Goal: Information Seeking & Learning: Check status

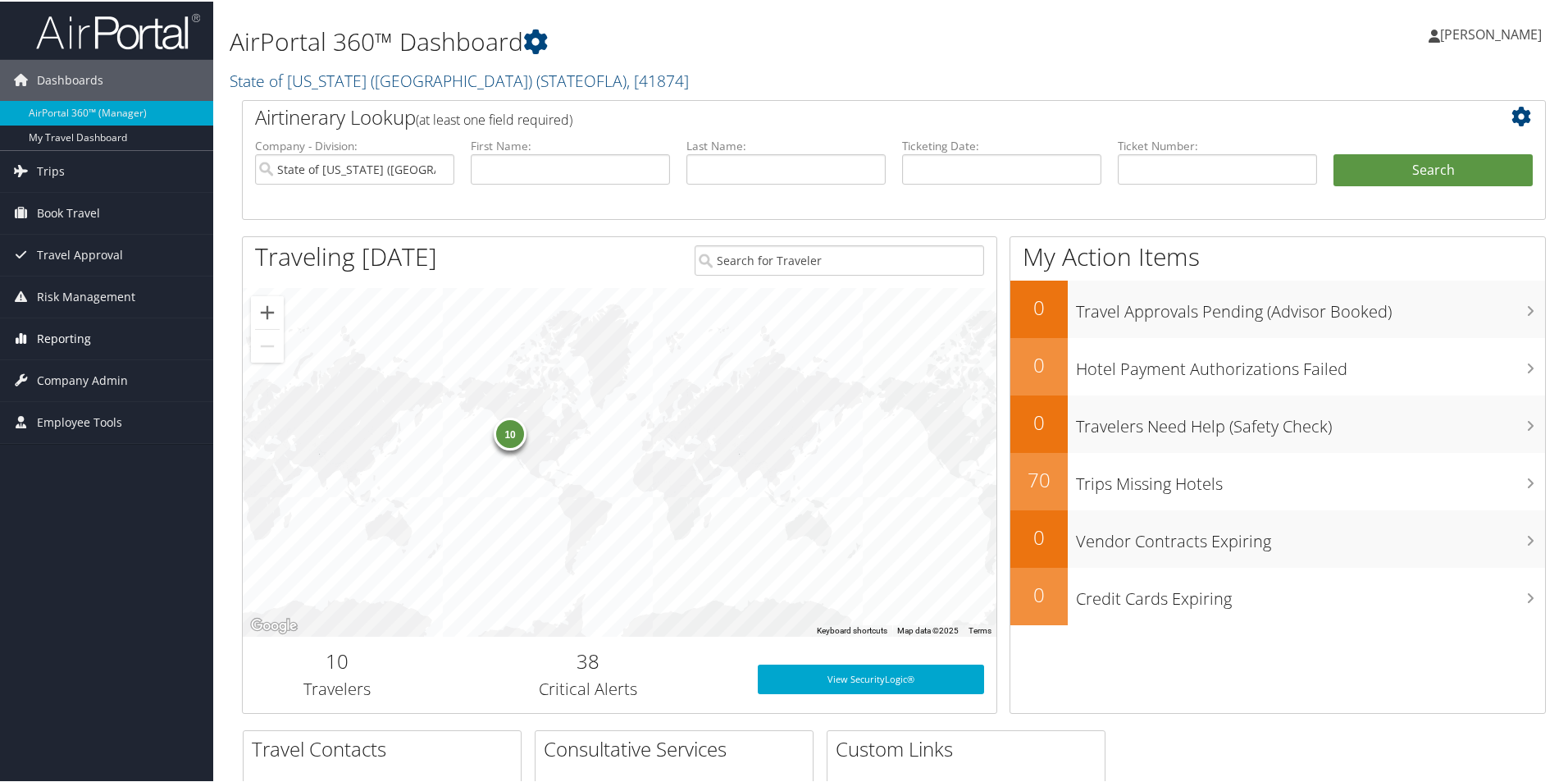
click at [18, 341] on icon at bounding box center [21, 337] width 25 height 25
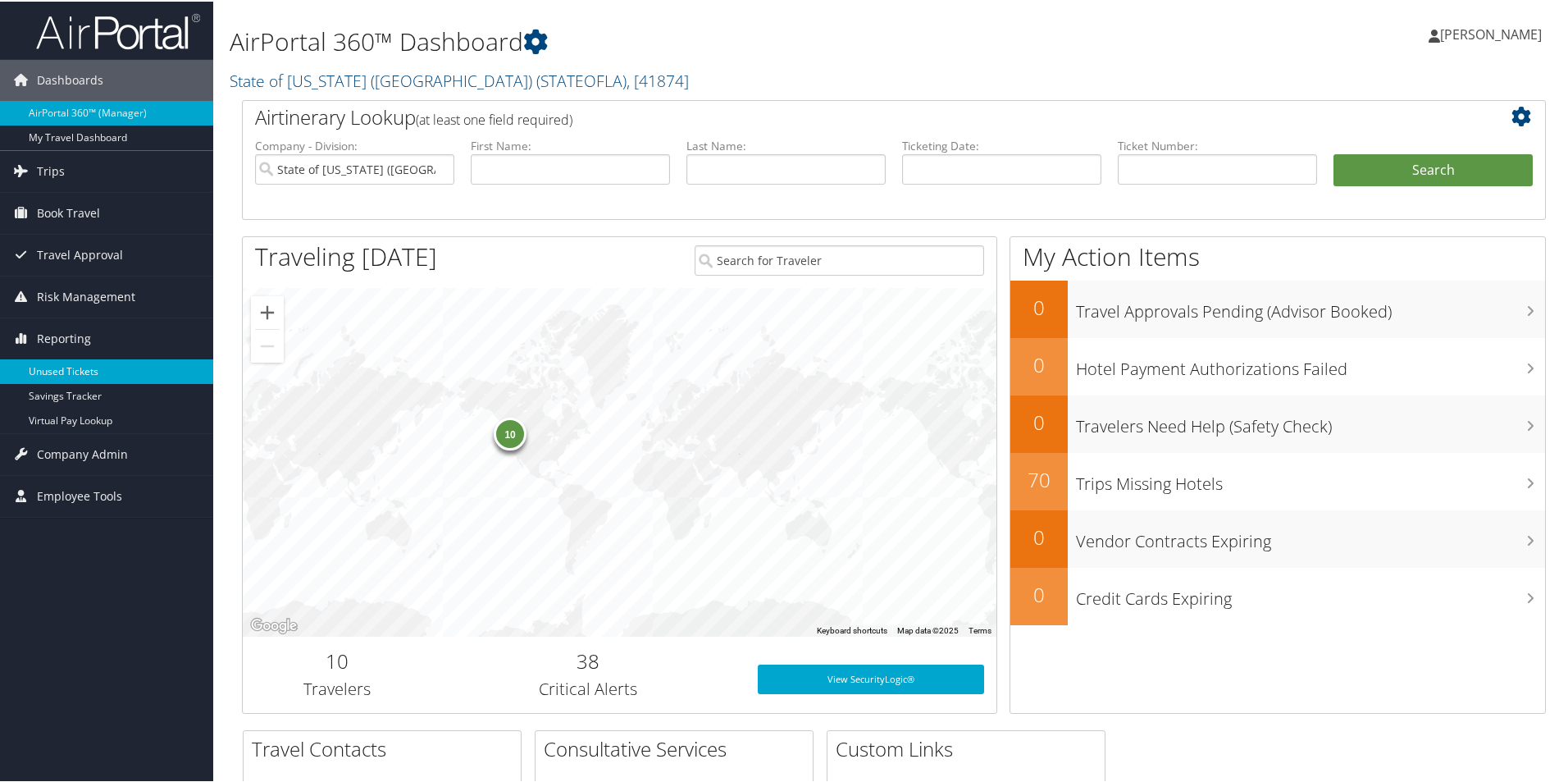
click at [102, 379] on link "Unused Tickets" at bounding box center [106, 370] width 213 height 25
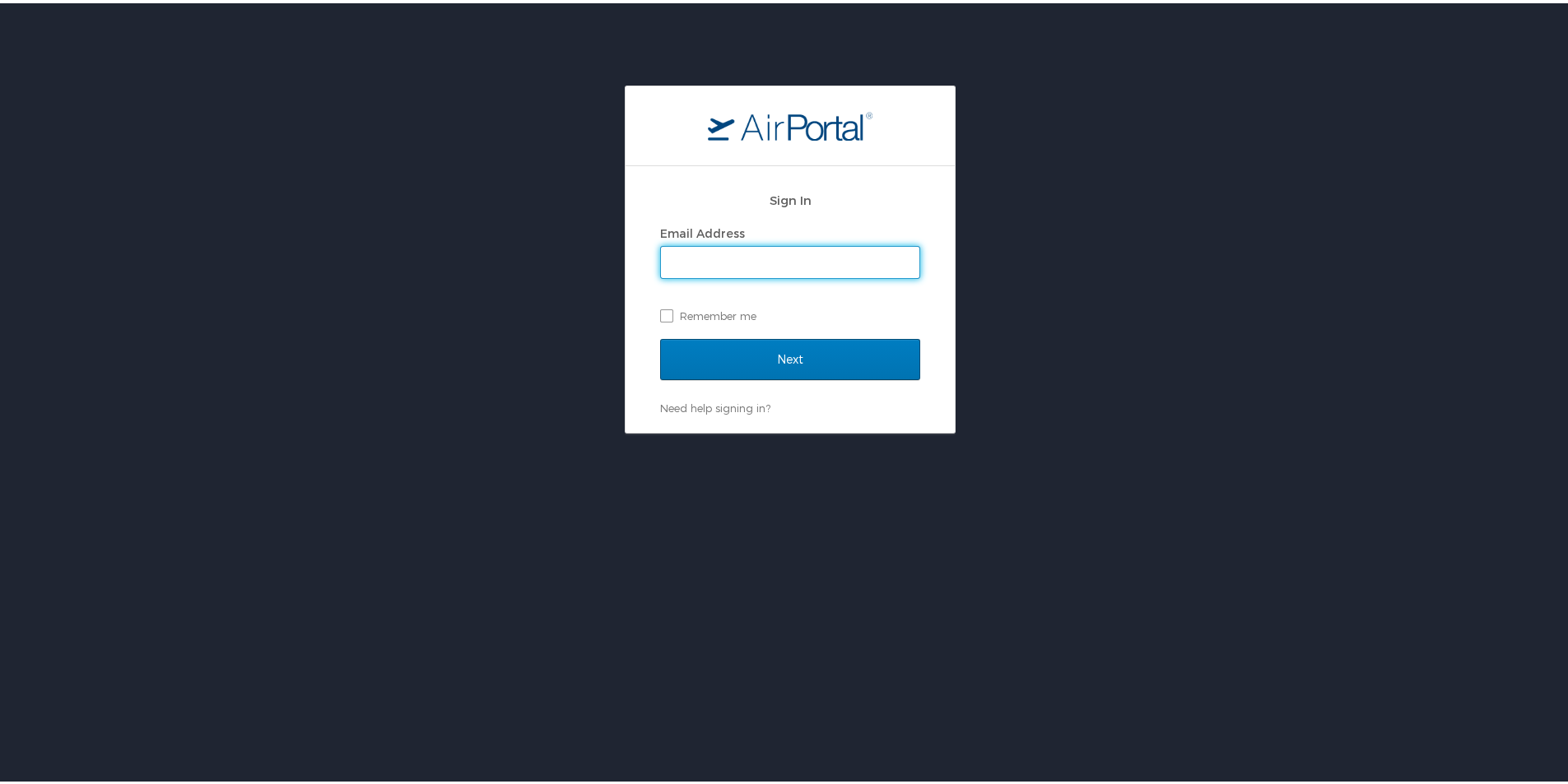
click at [716, 262] on input "Email Address" at bounding box center [789, 259] width 258 height 31
type input "chelsea.worley@la.gov"
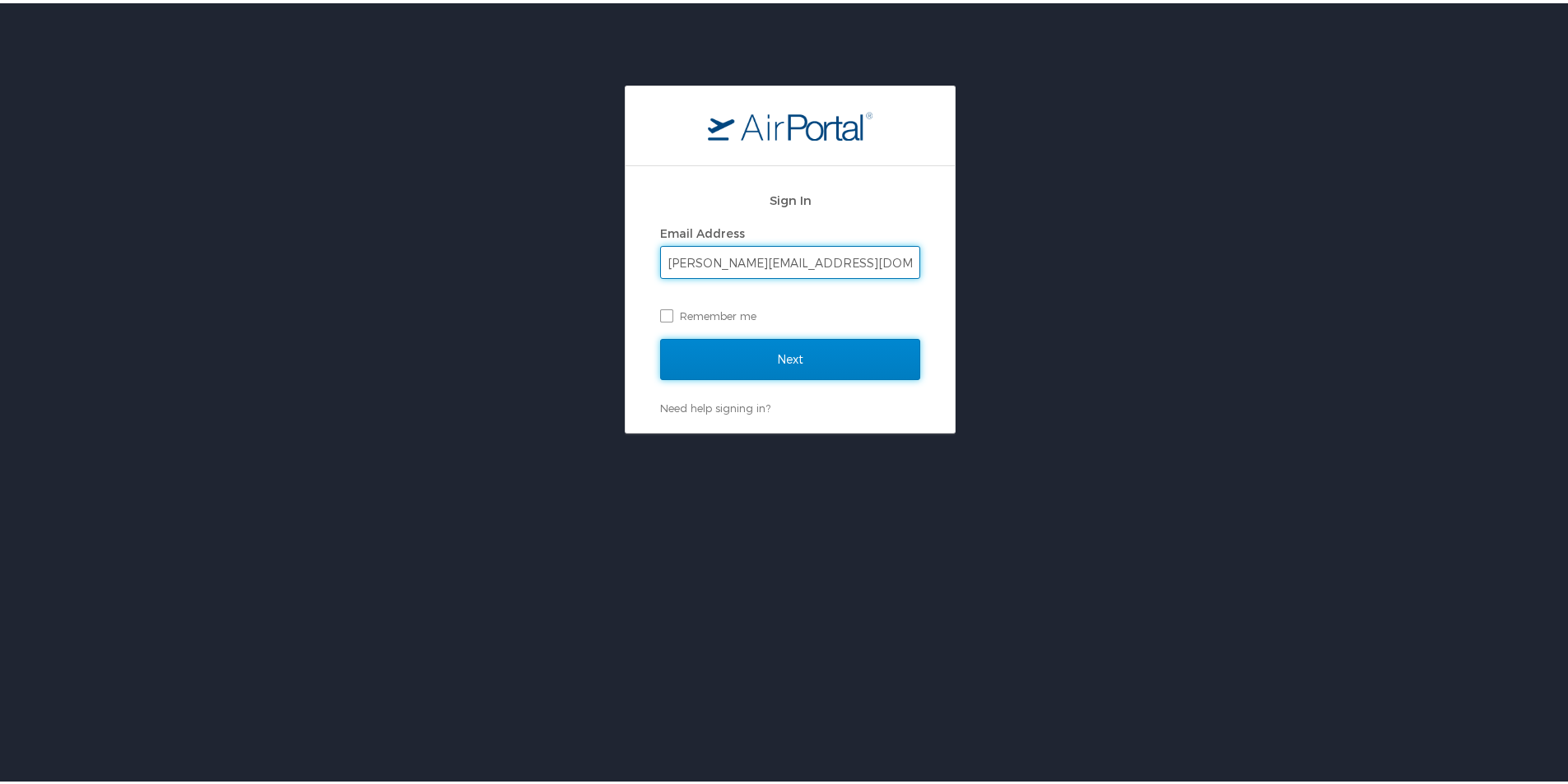
click at [762, 374] on input "Next" at bounding box center [789, 356] width 260 height 41
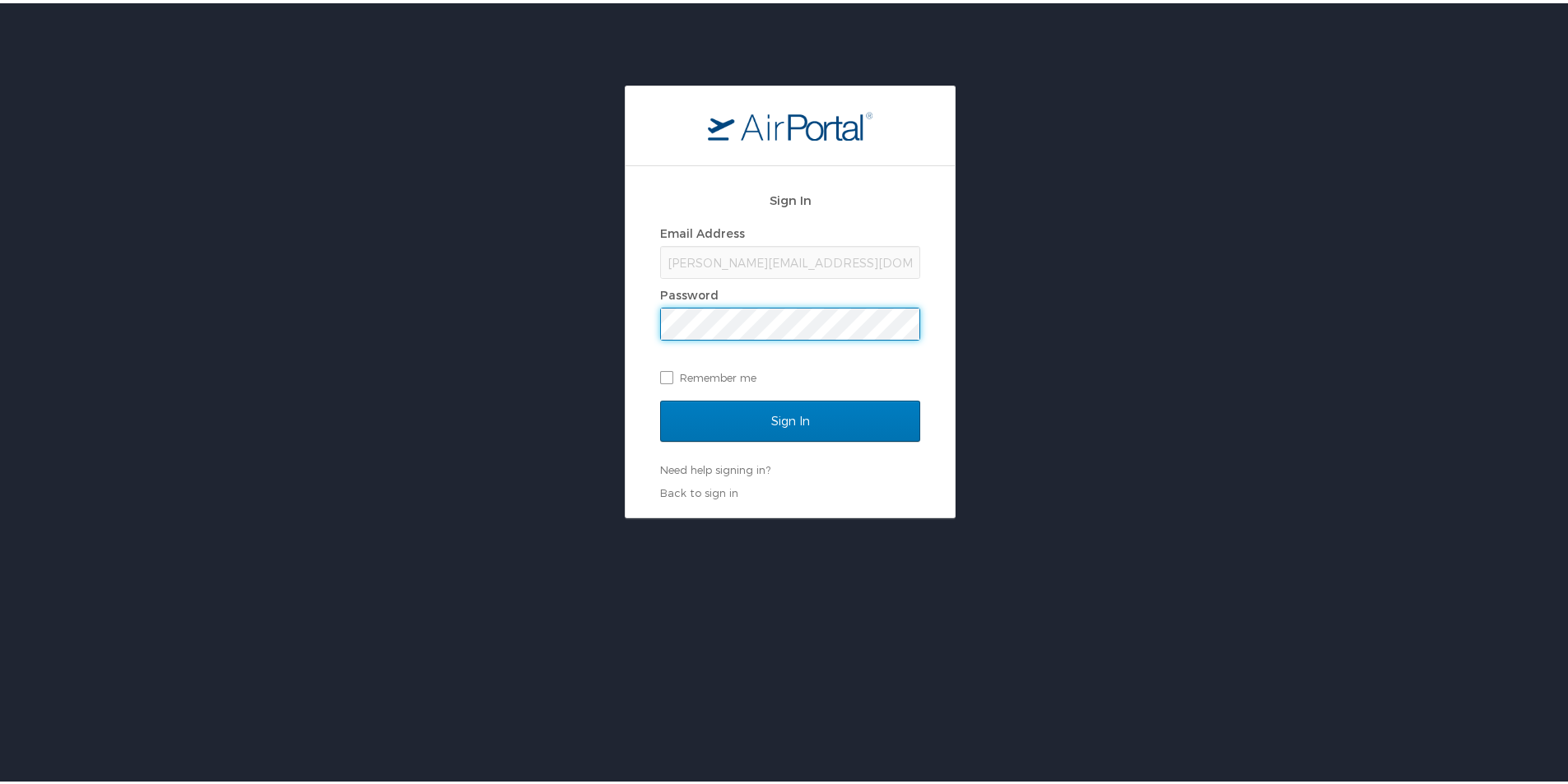
click at [660, 398] on input "Sign In" at bounding box center [789, 418] width 260 height 41
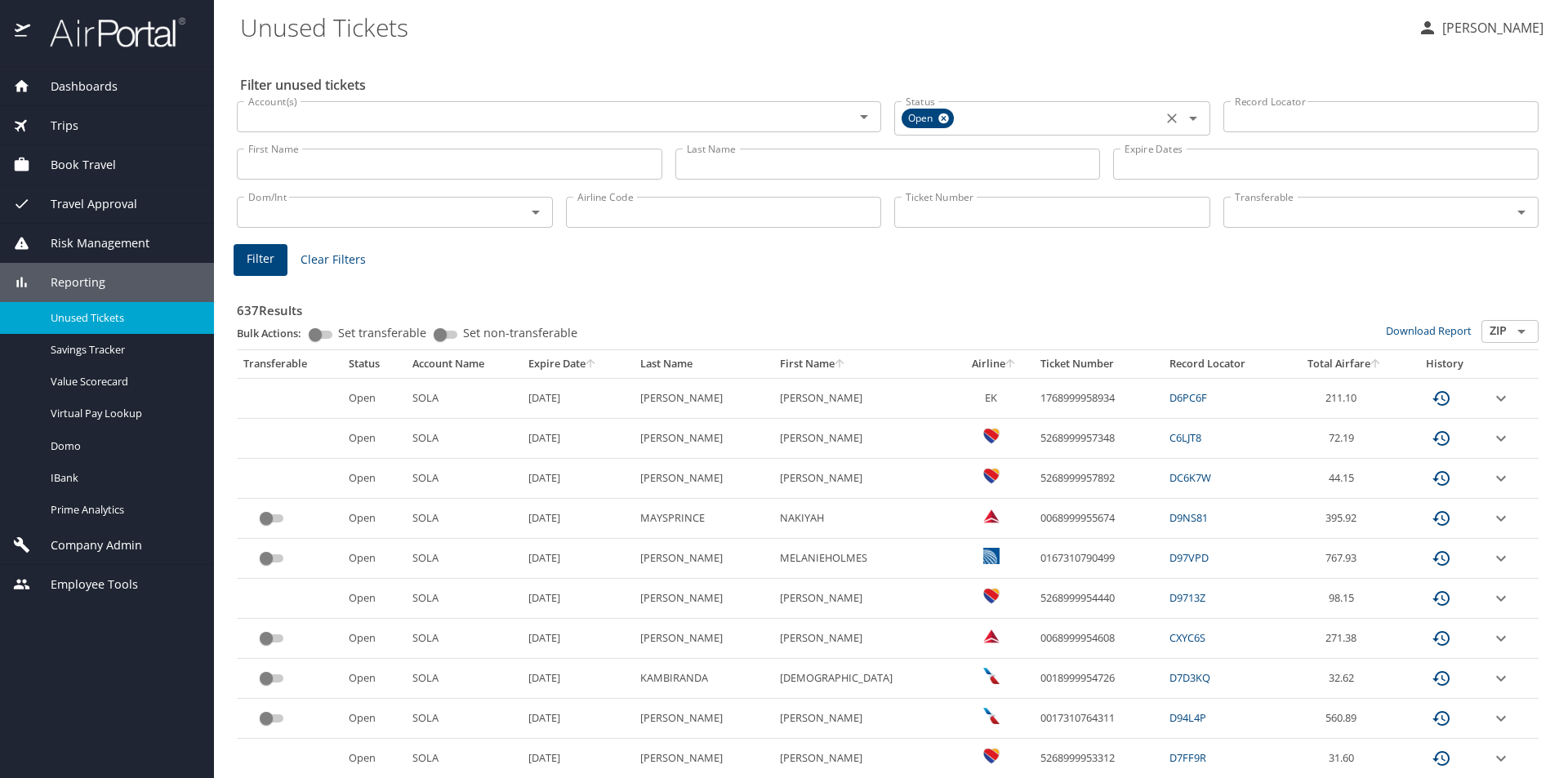
click at [940, 116] on icon at bounding box center [944, 118] width 12 height 18
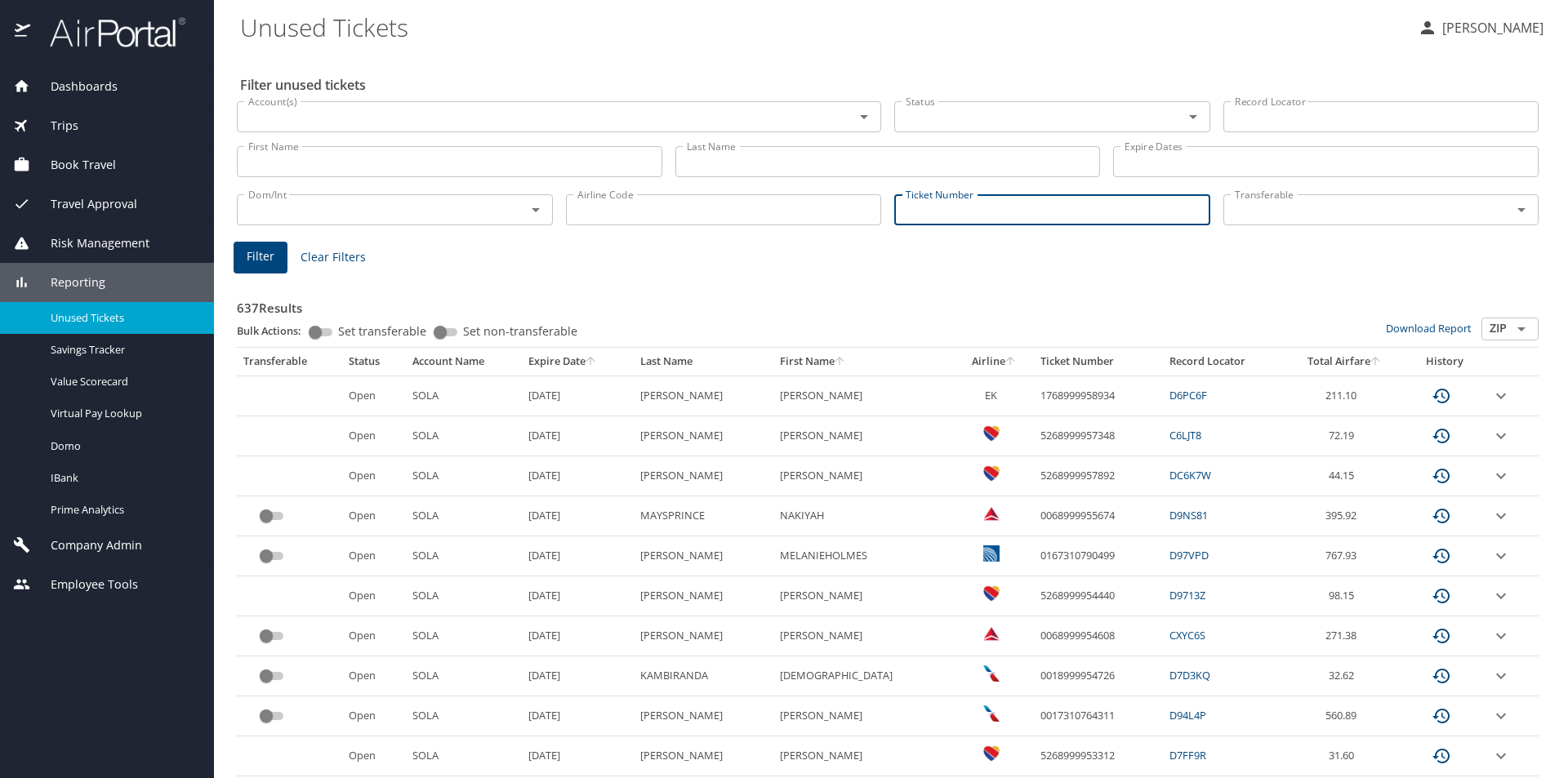
click at [968, 206] on input "Ticket Number" at bounding box center [1052, 210] width 316 height 31
paste input "0167143472225"
click at [236, 256] on button "Filter" at bounding box center [260, 258] width 54 height 32
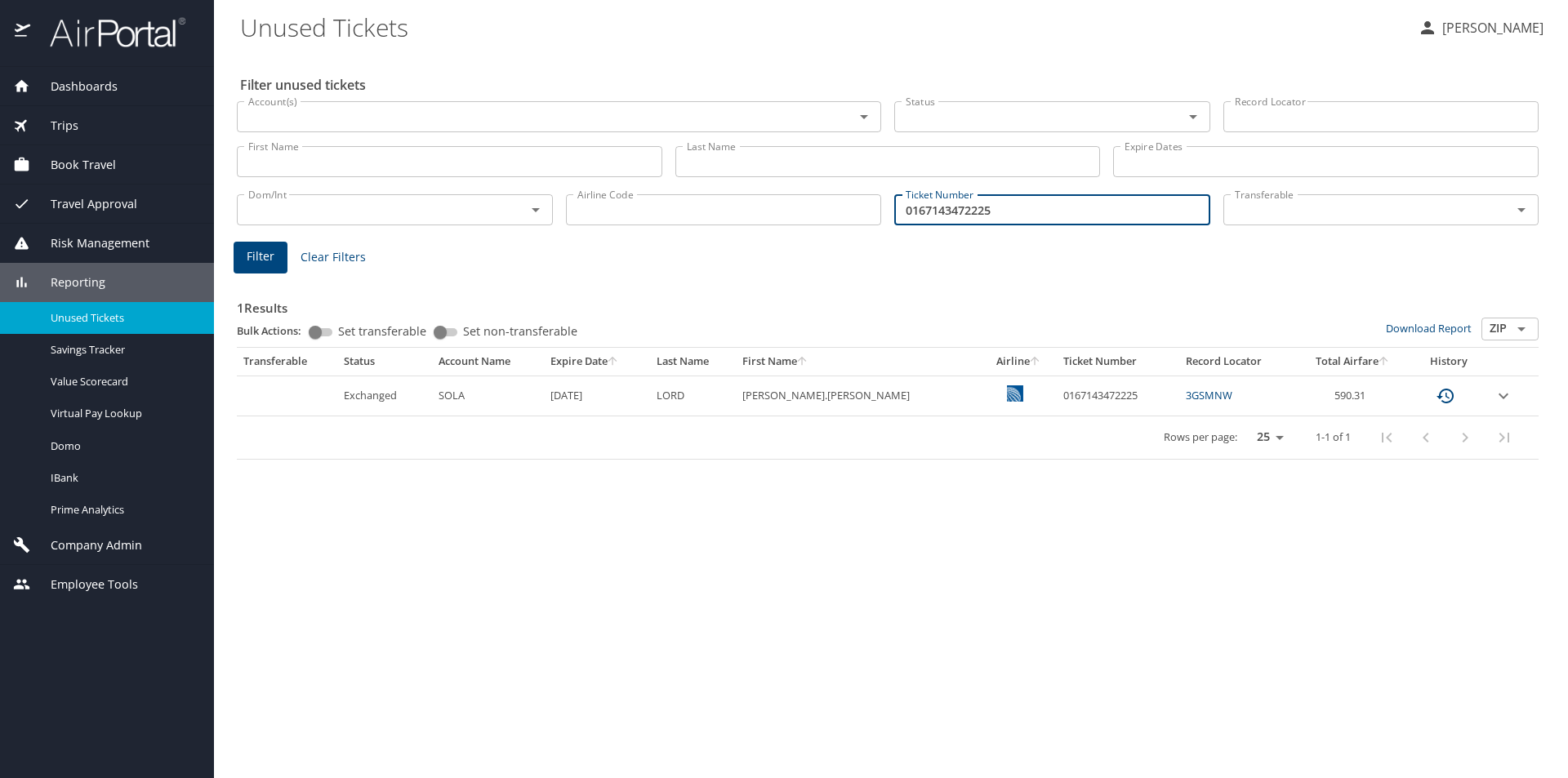
drag, startPoint x: 1103, startPoint y: 217, endPoint x: 730, endPoint y: 190, distance: 374.0
click at [730, 190] on div "Dom/Int Dom/Int Airline Code Airline Code Ticket Number 0167143472225 Ticket Nu…" at bounding box center [888, 208] width 1315 height 54
paste input "068999938704"
click at [253, 263] on span "Filter" at bounding box center [260, 257] width 27 height 21
drag, startPoint x: 1023, startPoint y: 214, endPoint x: 793, endPoint y: 214, distance: 230.0
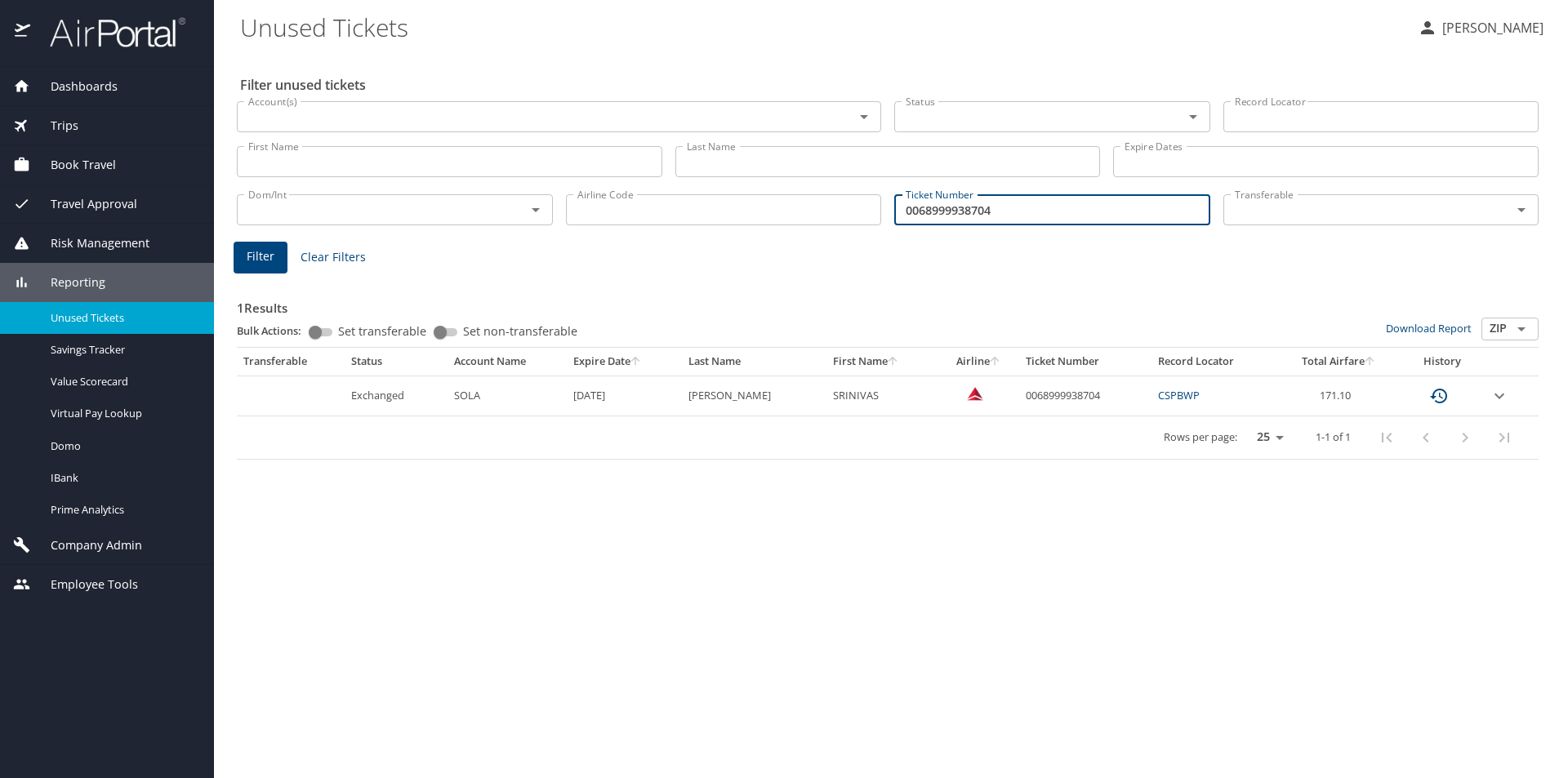
click at [793, 214] on div "Dom/Int Dom/Int Airline Code Airline Code Ticket Number 0068999938704 Ticket Nu…" at bounding box center [888, 208] width 1315 height 54
paste input "18999937256"
click at [252, 262] on span "Filter" at bounding box center [260, 257] width 27 height 21
drag, startPoint x: 1031, startPoint y: 211, endPoint x: 878, endPoint y: 208, distance: 153.0
click at [878, 208] on div "Dom/Int Dom/Int Airline Code Airline Code Ticket Number 0018999937256 Ticket Nu…" at bounding box center [888, 208] width 1315 height 54
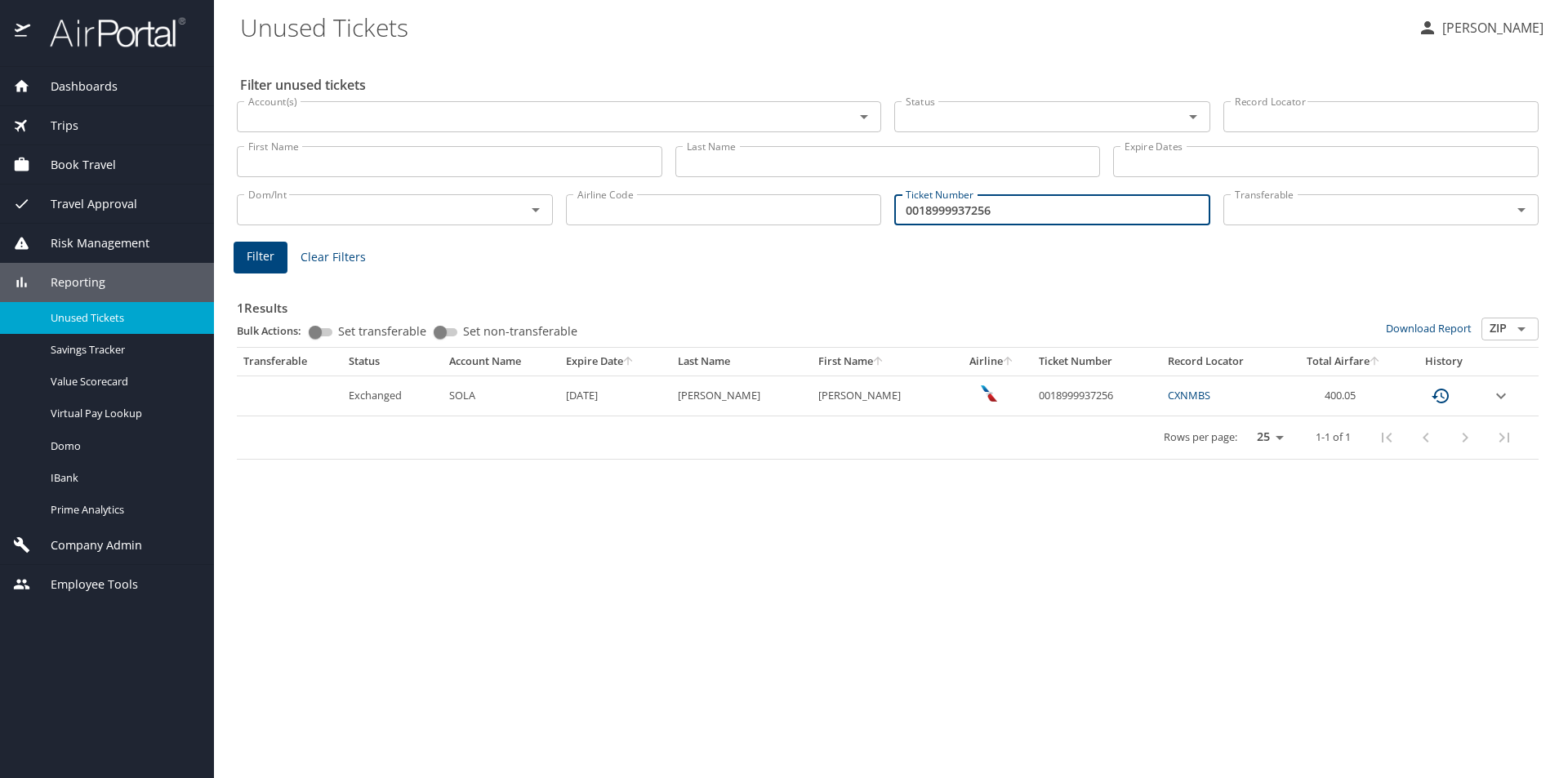
paste input "7308460827"
click at [277, 259] on button "Filter" at bounding box center [260, 258] width 54 height 32
drag, startPoint x: 1033, startPoint y: 216, endPoint x: 824, endPoint y: 201, distance: 209.5
click at [824, 201] on div "Dom/Int Dom/Int Airline Code Airline Code Ticket Number 0017308460827 Ticket Nu…" at bounding box center [888, 208] width 1315 height 54
paste input "32594"
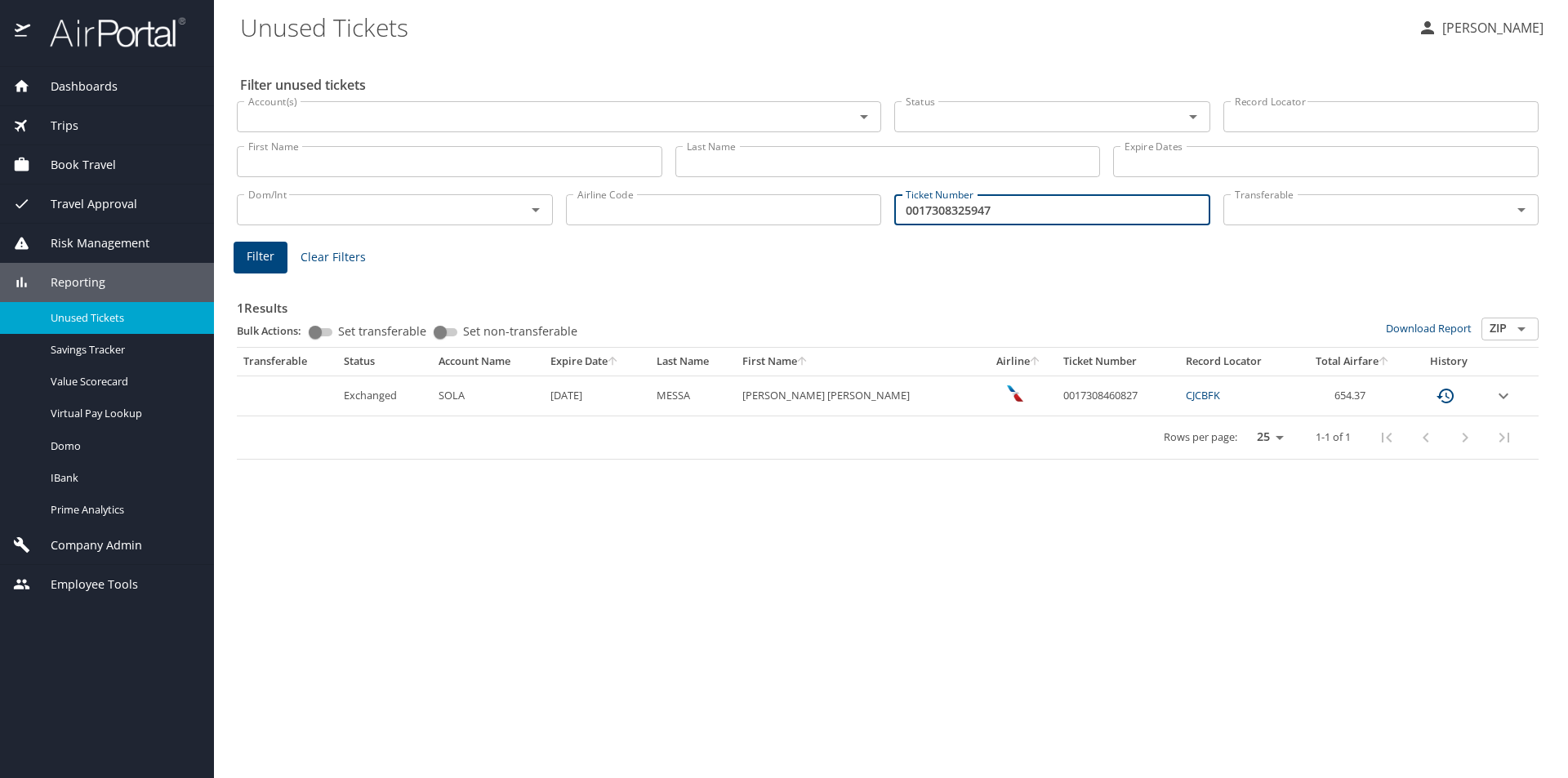
type input "0017308325947"
click at [244, 257] on button "Filter" at bounding box center [260, 258] width 54 height 32
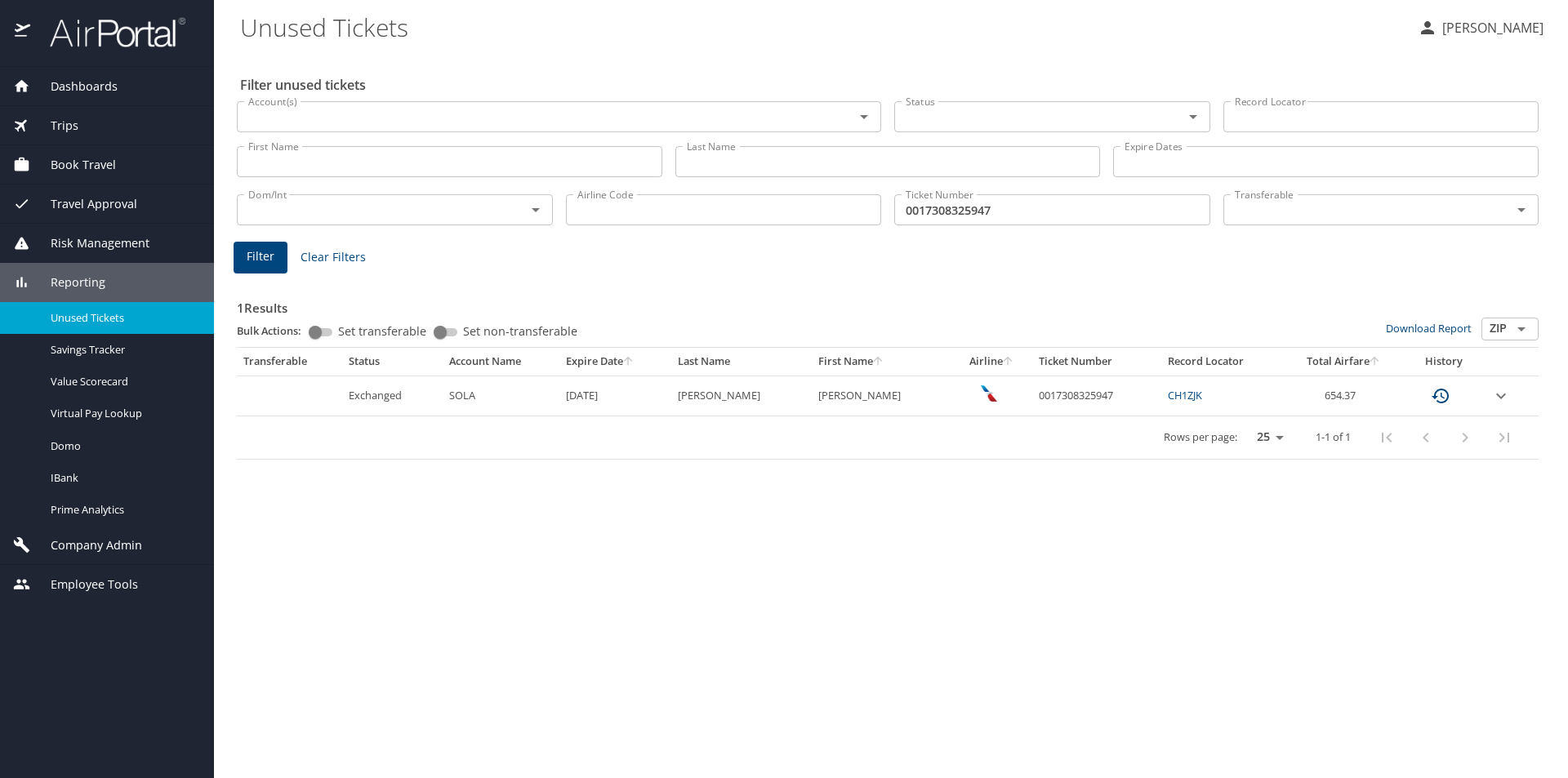
click at [92, 119] on div "Trips" at bounding box center [107, 126] width 188 height 18
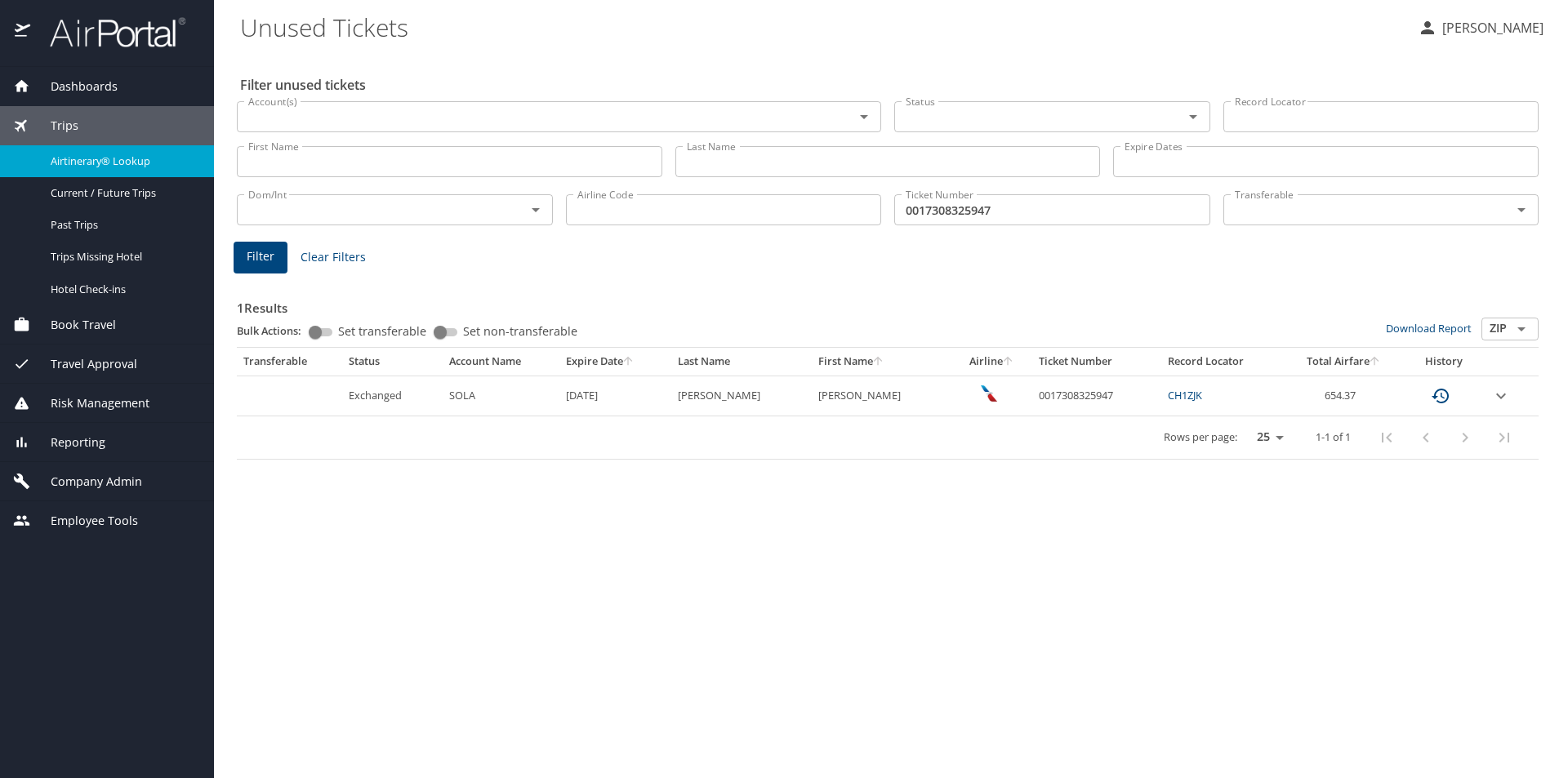
click at [106, 154] on span "Airtinerary® Lookup" at bounding box center [123, 161] width 144 height 15
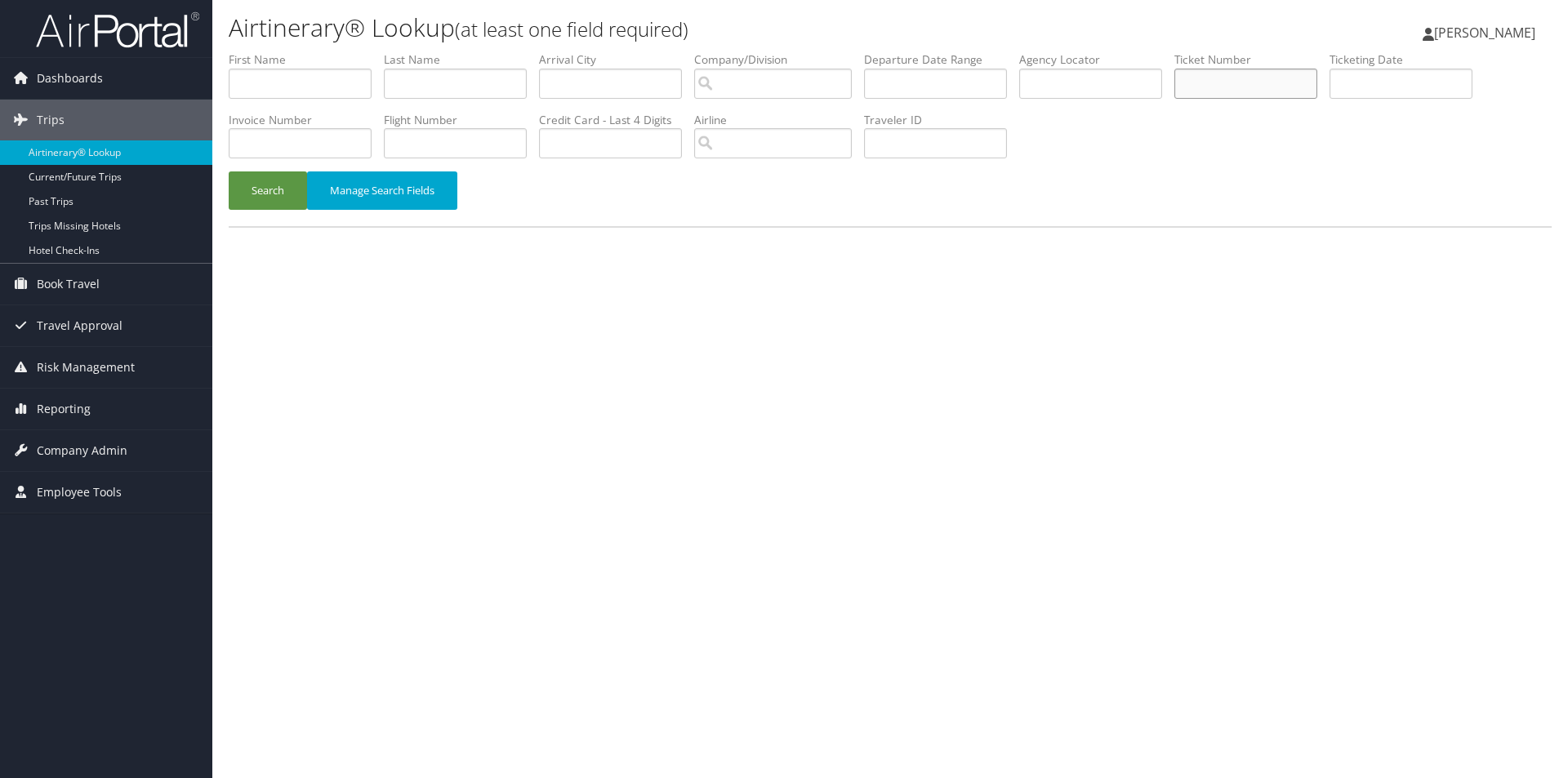
click at [1258, 74] on input "text" at bounding box center [1245, 84] width 143 height 30
paste input "5267308044320"
click at [278, 178] on button "Search" at bounding box center [267, 191] width 78 height 39
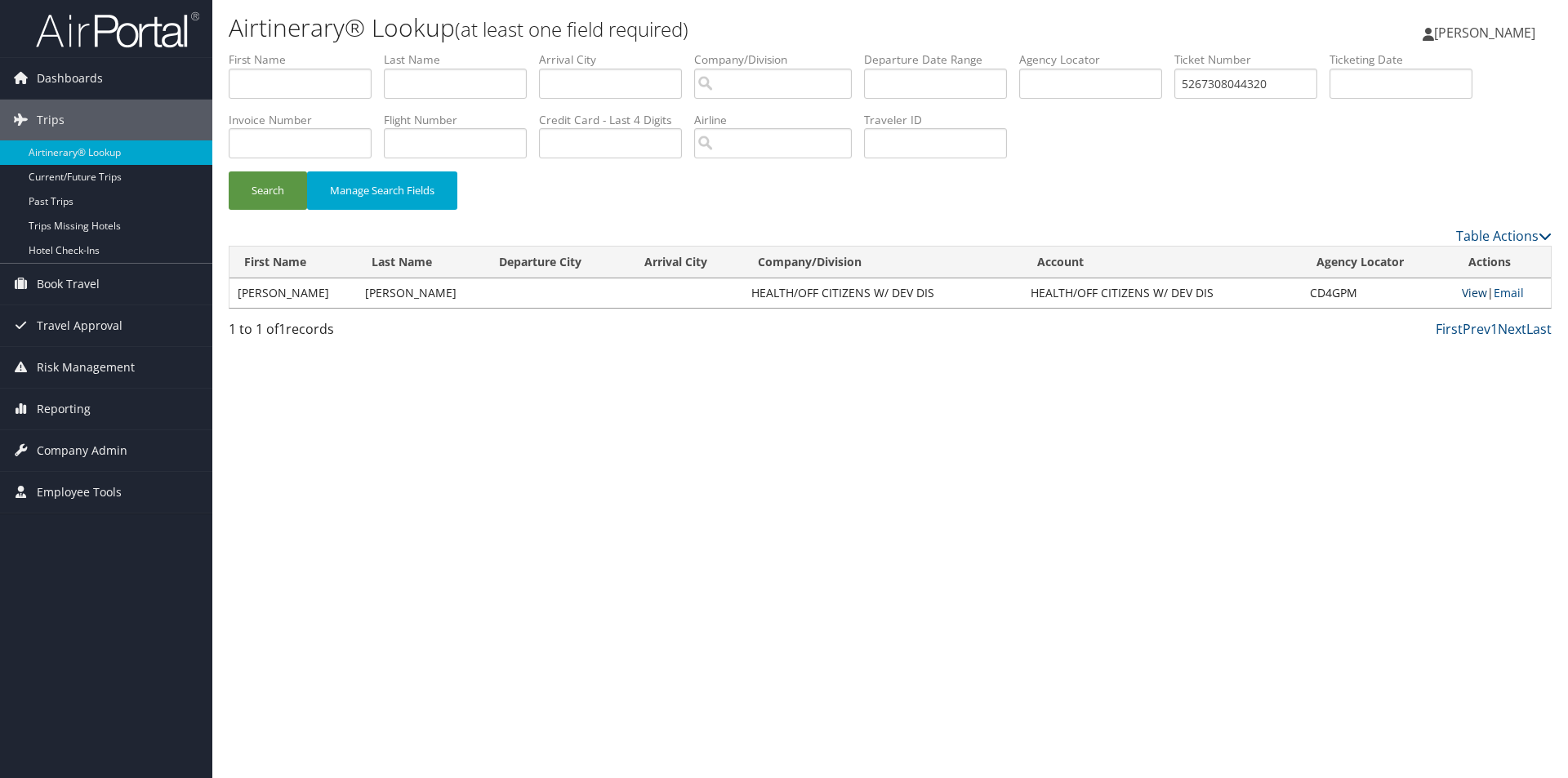
click at [1481, 298] on link "View" at bounding box center [1474, 293] width 26 height 15
drag, startPoint x: 1281, startPoint y: 84, endPoint x: 1147, endPoint y: 76, distance: 134.2
click at [1147, 51] on ul "First Name Last Name Departure City Arrival City Company/Division Airport/City …" at bounding box center [890, 51] width 1323 height 0
paste input "489806"
click at [264, 180] on button "Search" at bounding box center [267, 191] width 78 height 39
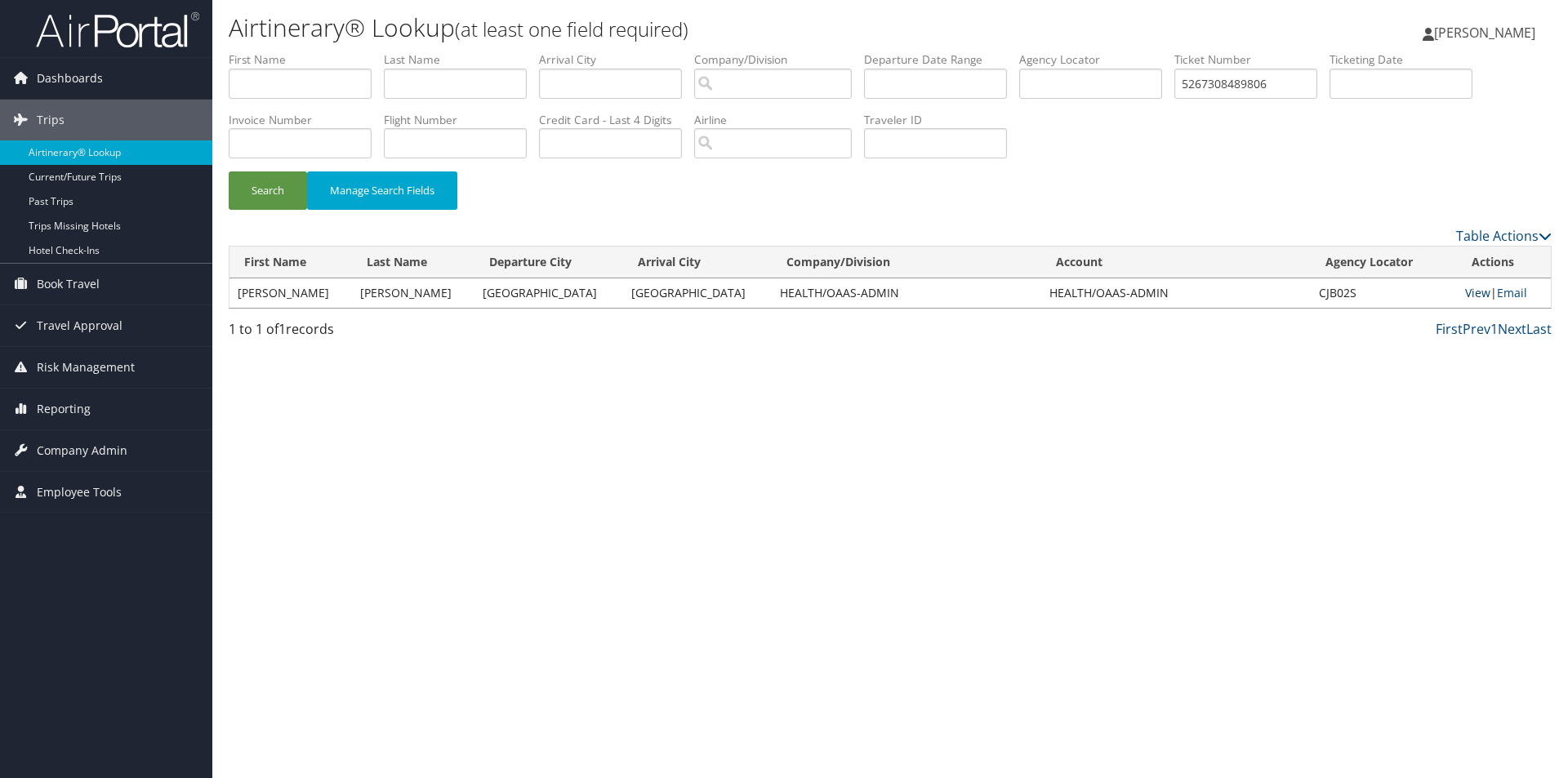
click at [1465, 294] on link "View" at bounding box center [1477, 293] width 26 height 15
drag, startPoint x: 1283, startPoint y: 85, endPoint x: 1189, endPoint y: 93, distance: 94.3
click at [1132, 51] on ul "First Name Last Name Departure City Arrival City Company/Division Airport/City …" at bounding box center [890, 51] width 1323 height 0
paste input "0067308489808"
click at [278, 206] on button "Search" at bounding box center [267, 191] width 78 height 39
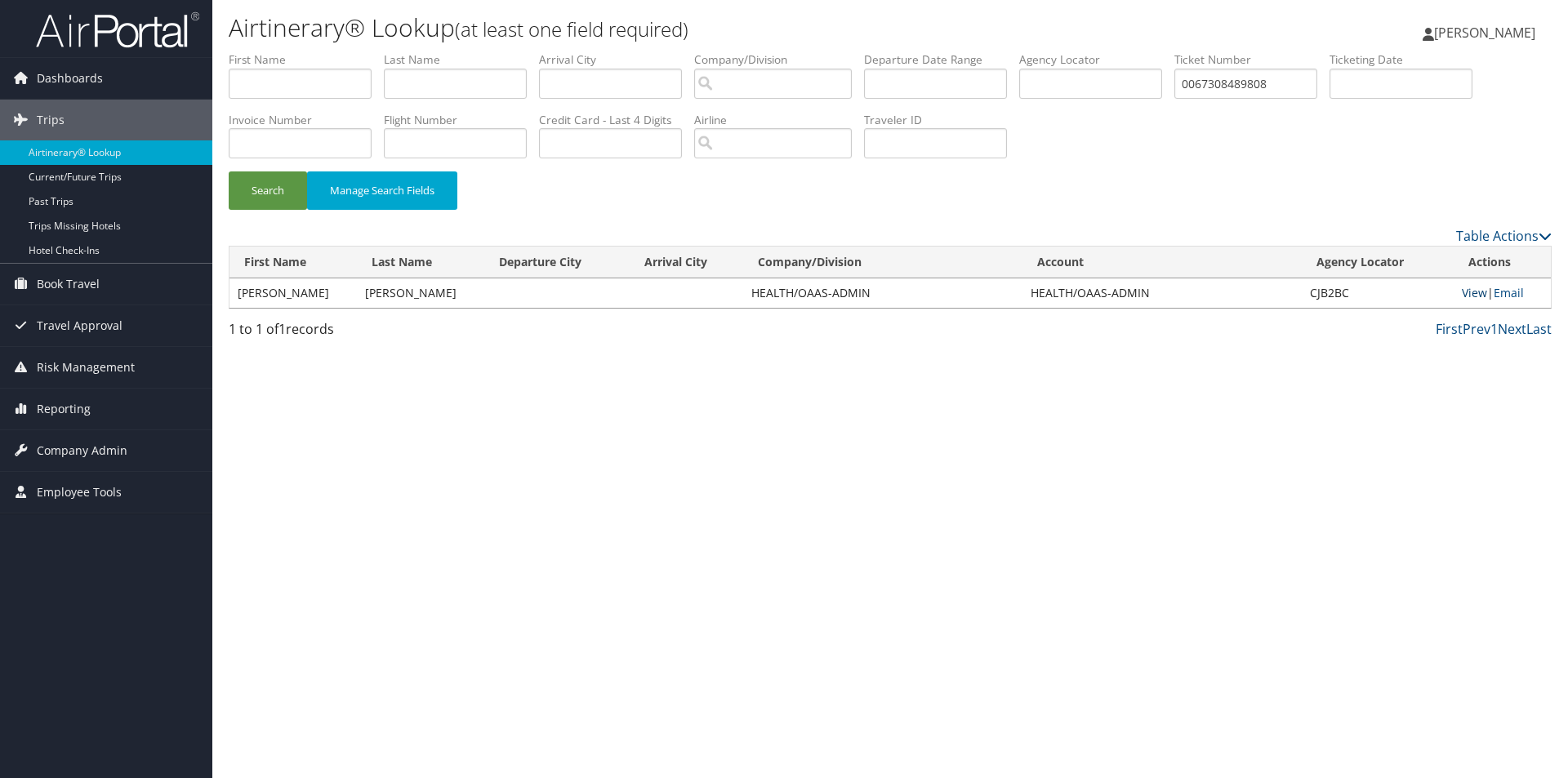
click at [1483, 289] on link "View" at bounding box center [1474, 293] width 26 height 15
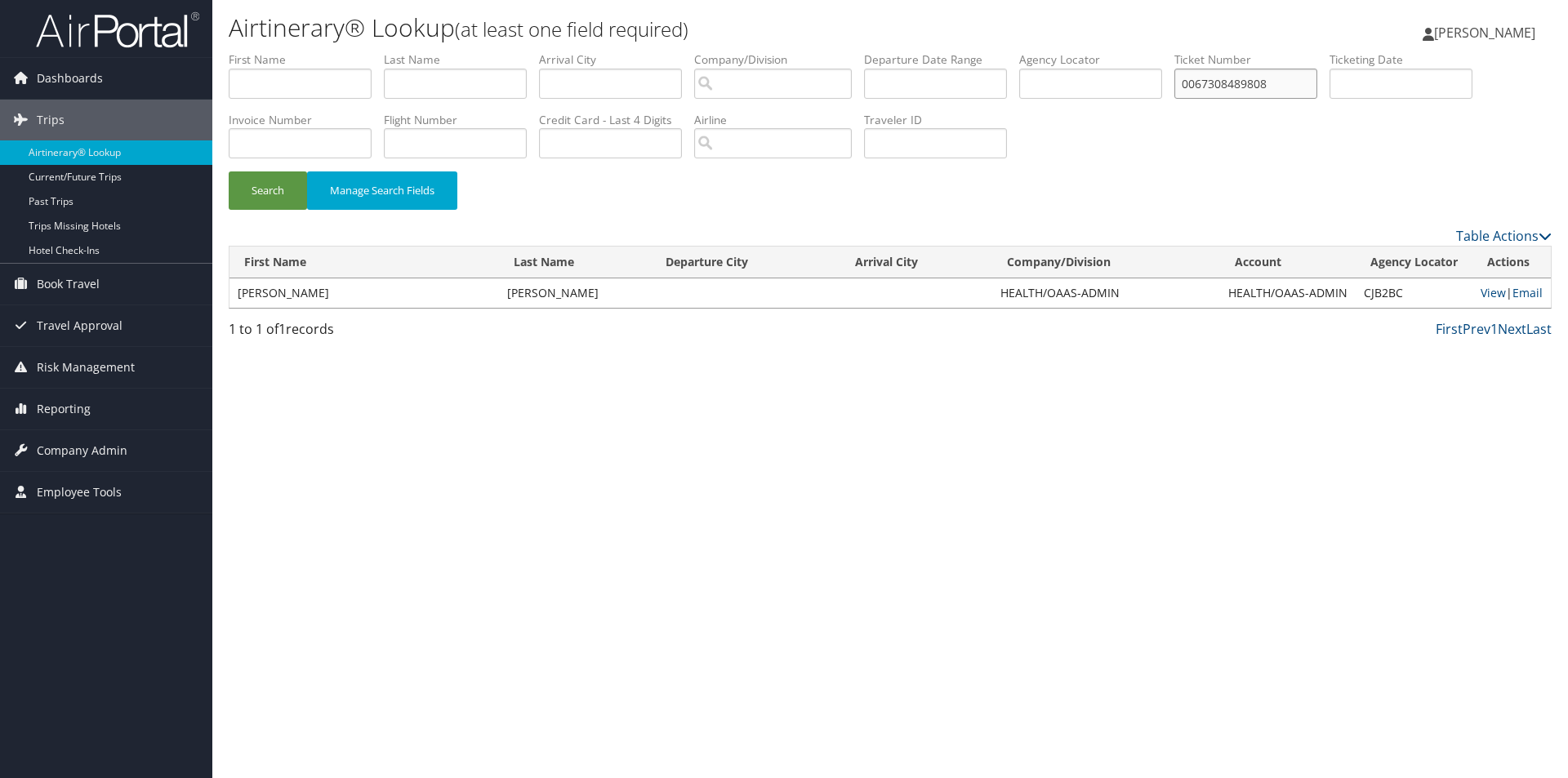
drag, startPoint x: 1306, startPoint y: 86, endPoint x: 1165, endPoint y: 88, distance: 141.0
click at [1165, 51] on ul "First Name Last Name Departure City Arrival City Company/Division Airport/City …" at bounding box center [890, 51] width 1323 height 0
paste input "5267307900545"
type input "5267307900545"
click at [290, 190] on button "Search" at bounding box center [267, 191] width 78 height 39
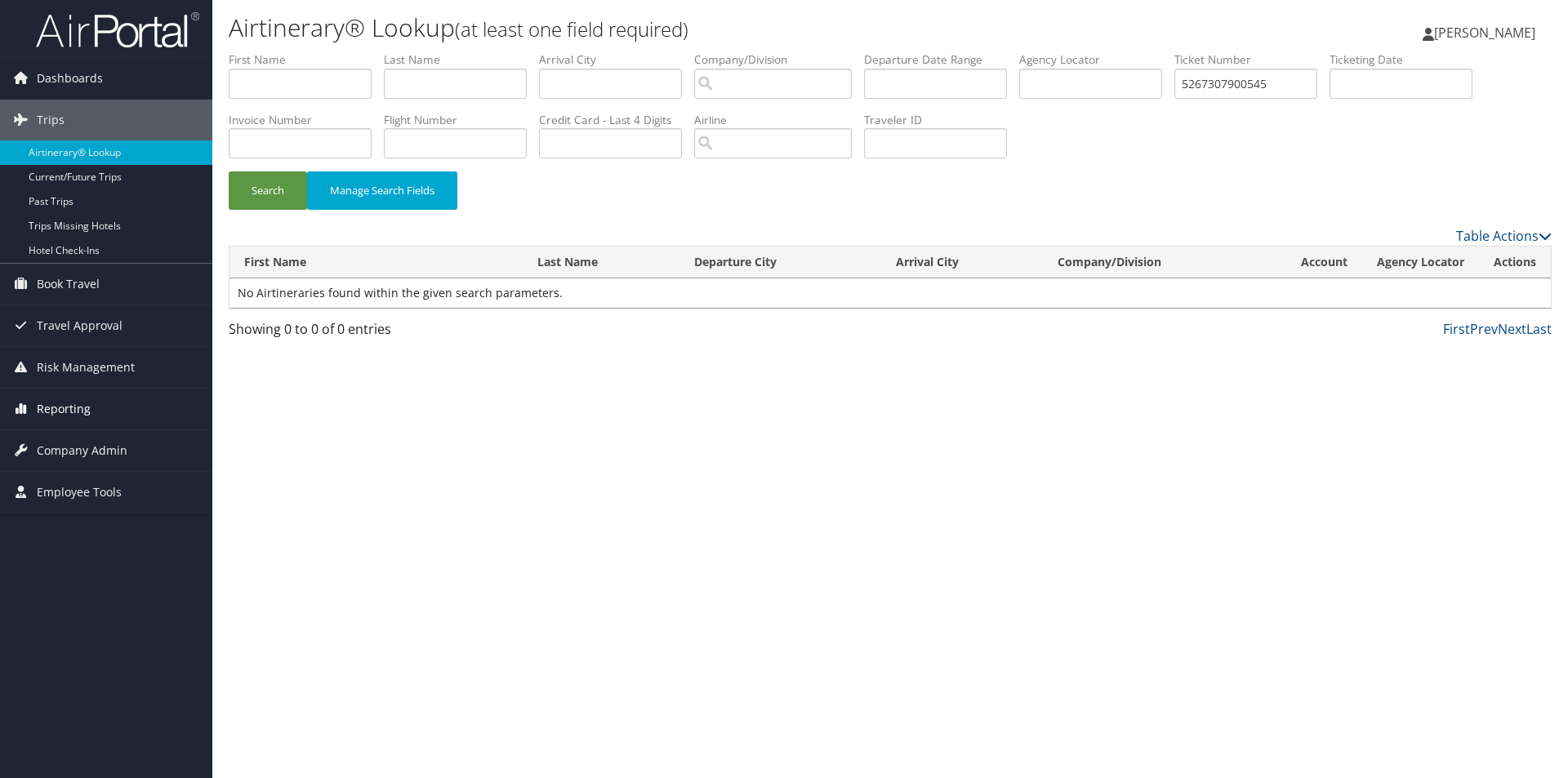
click at [77, 405] on span "Reporting" at bounding box center [63, 409] width 54 height 41
click at [81, 440] on link "Unused Tickets" at bounding box center [106, 442] width 213 height 25
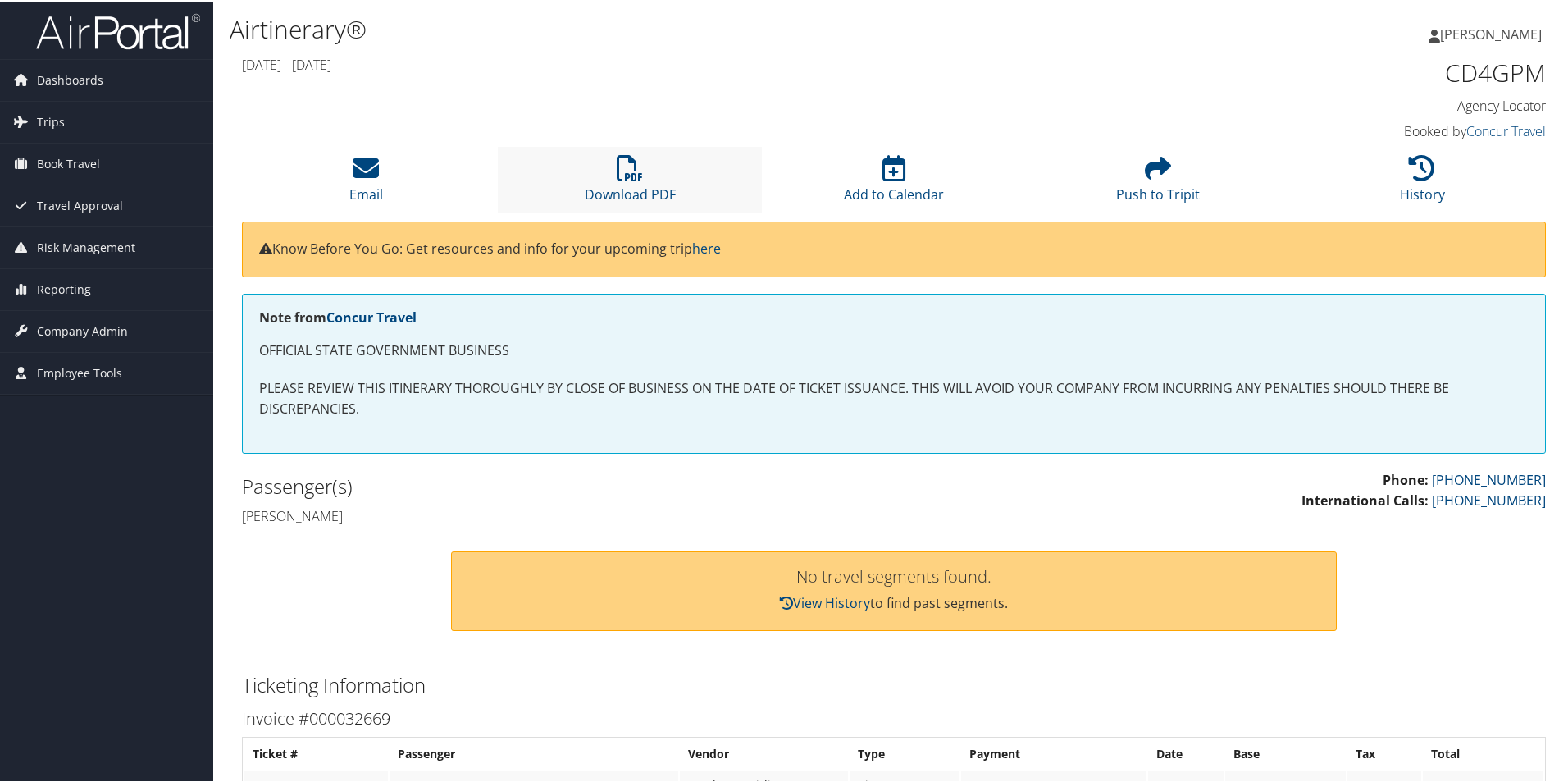
click at [638, 182] on li "Download PDF" at bounding box center [630, 178] width 264 height 66
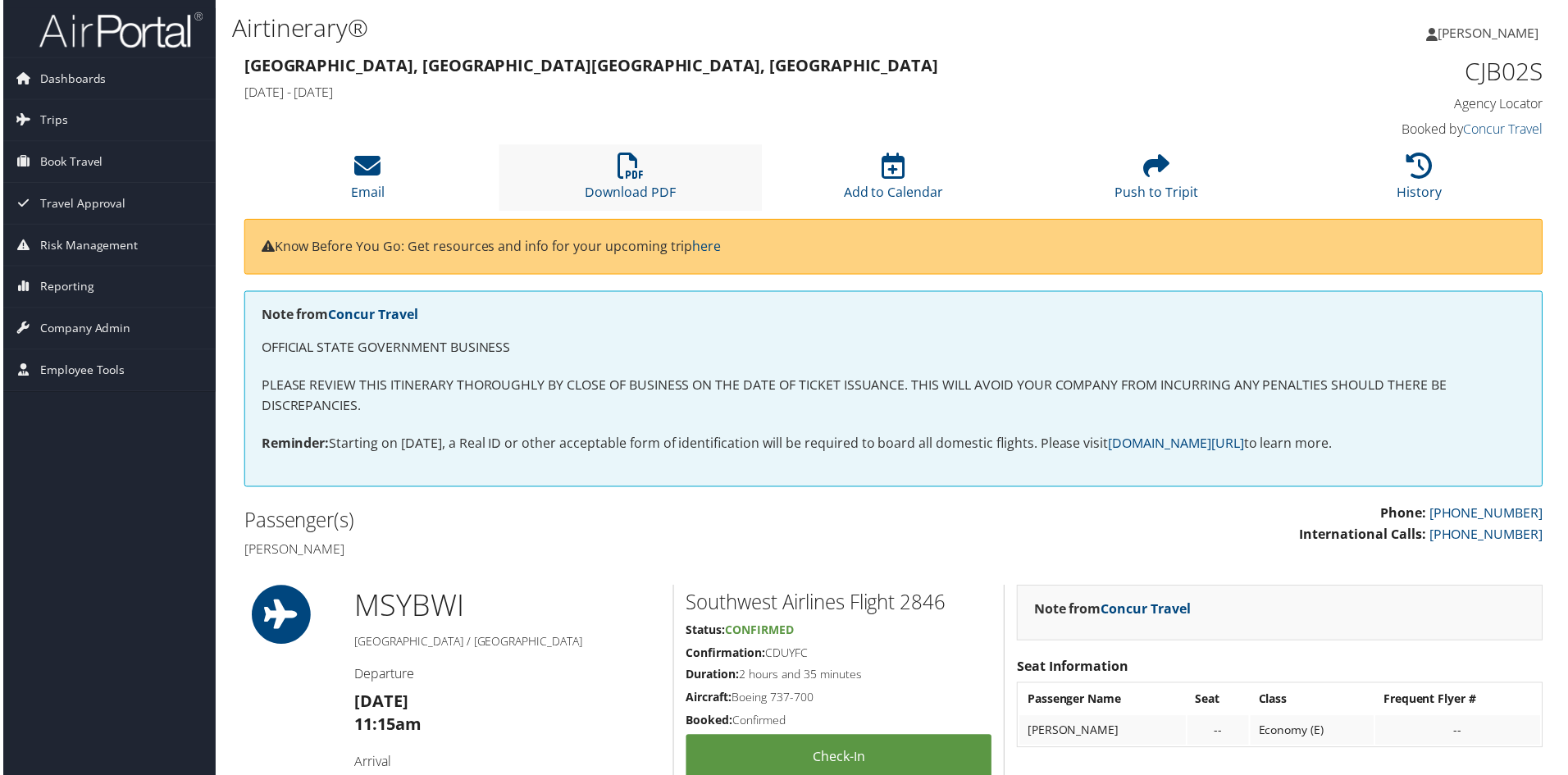
click at [656, 159] on li "Download PDF" at bounding box center [630, 178] width 264 height 66
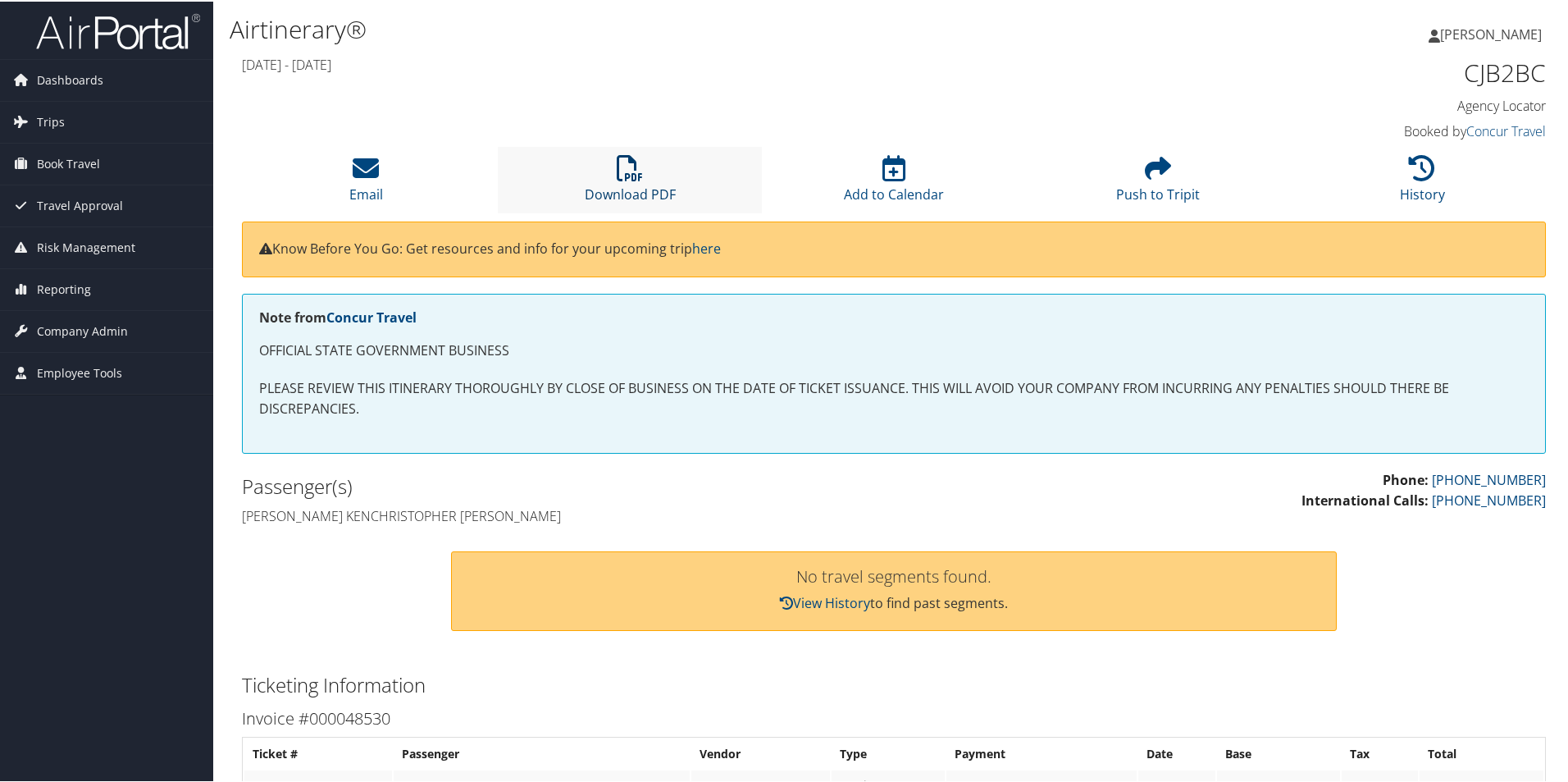
click at [645, 191] on link "Download PDF" at bounding box center [630, 182] width 91 height 40
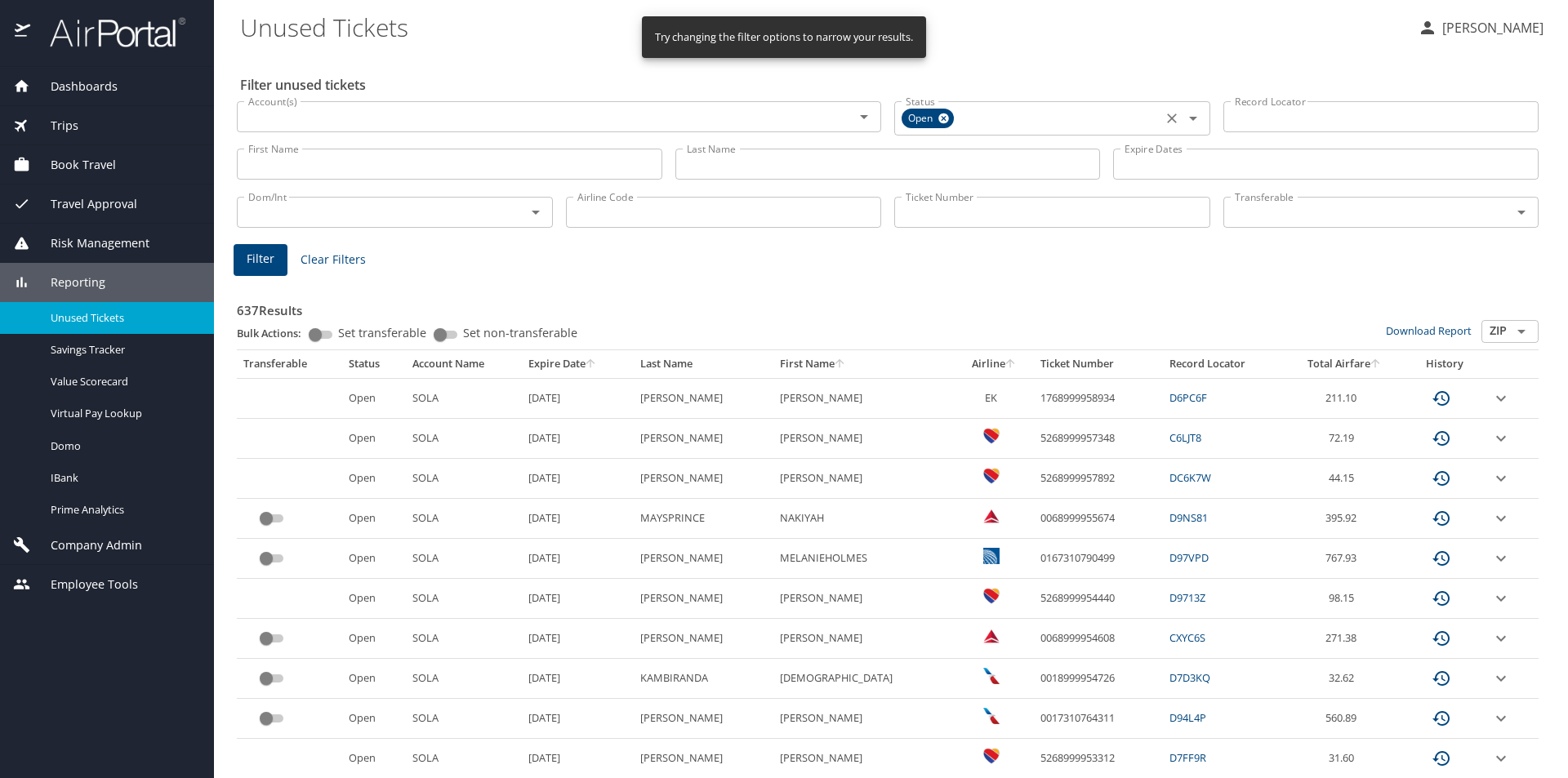
click at [943, 118] on icon at bounding box center [943, 118] width 10 height 10
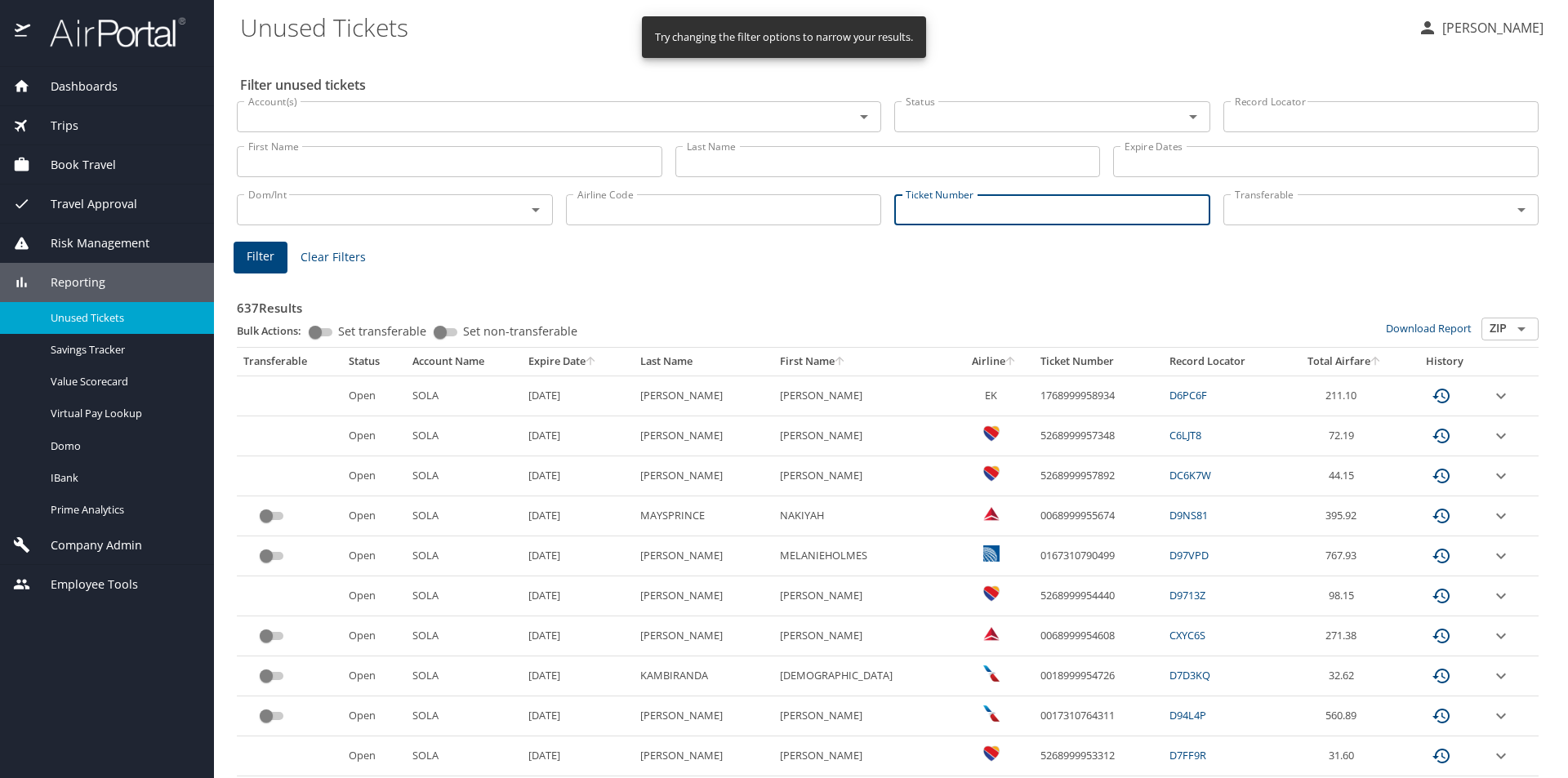
click at [1065, 220] on input "Ticket Number" at bounding box center [1052, 210] width 316 height 31
paste input "5267307900545"
type input "5267307900545"
click at [247, 250] on span "Filter" at bounding box center [260, 257] width 27 height 21
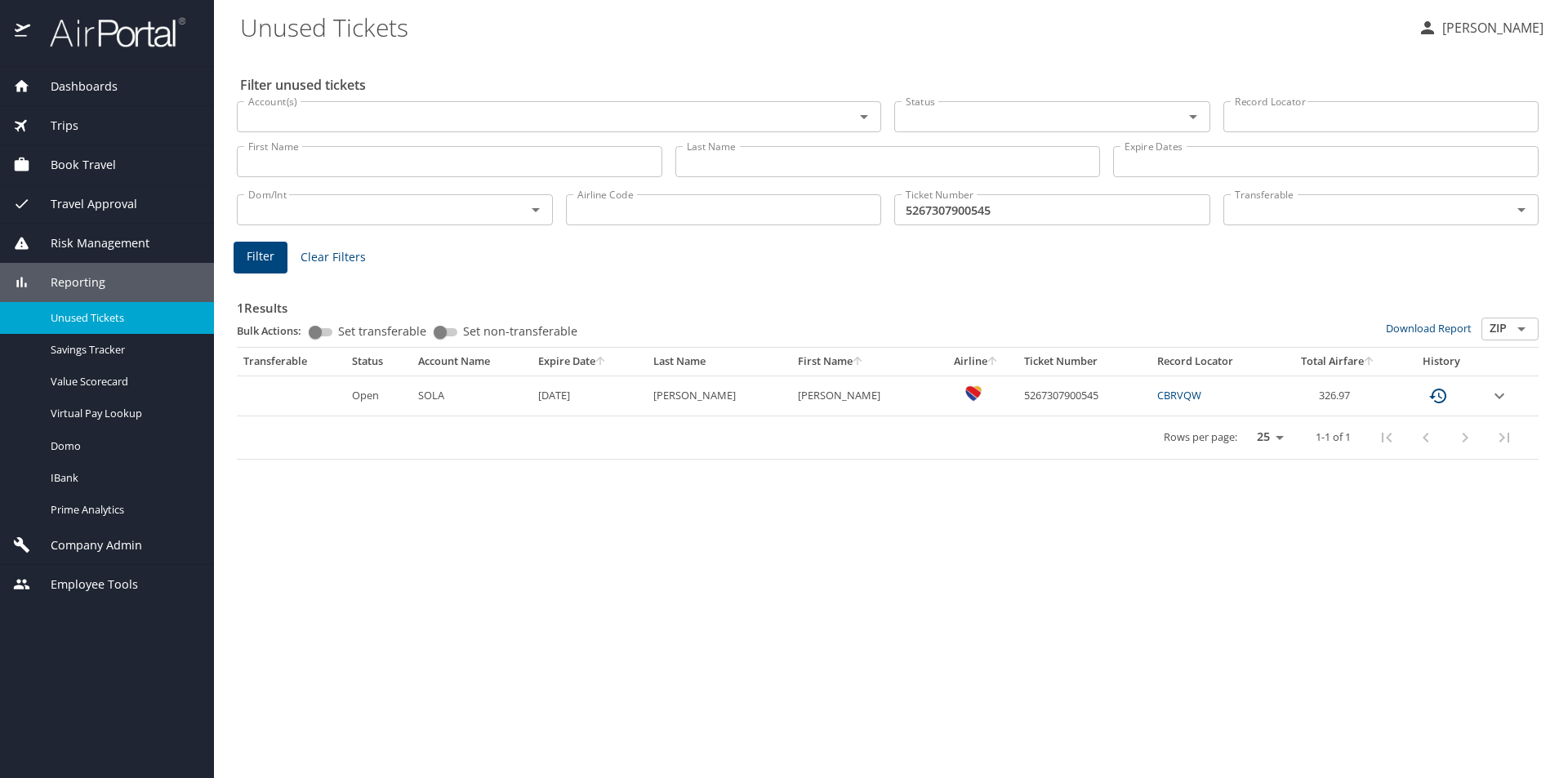
click at [1496, 395] on icon "expand row" at bounding box center [1499, 396] width 20 height 20
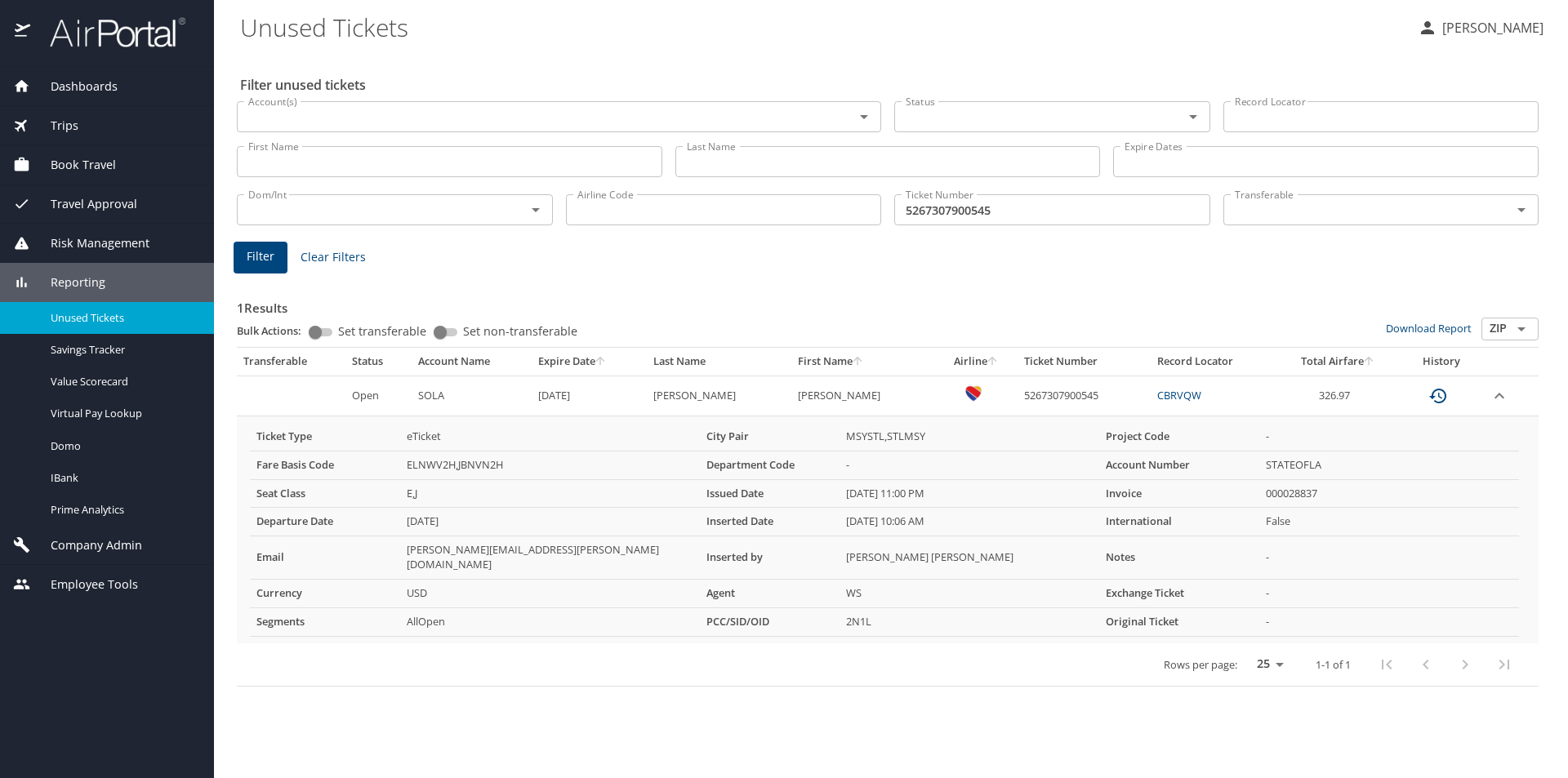
click at [125, 86] on div "Dashboards" at bounding box center [107, 86] width 188 height 18
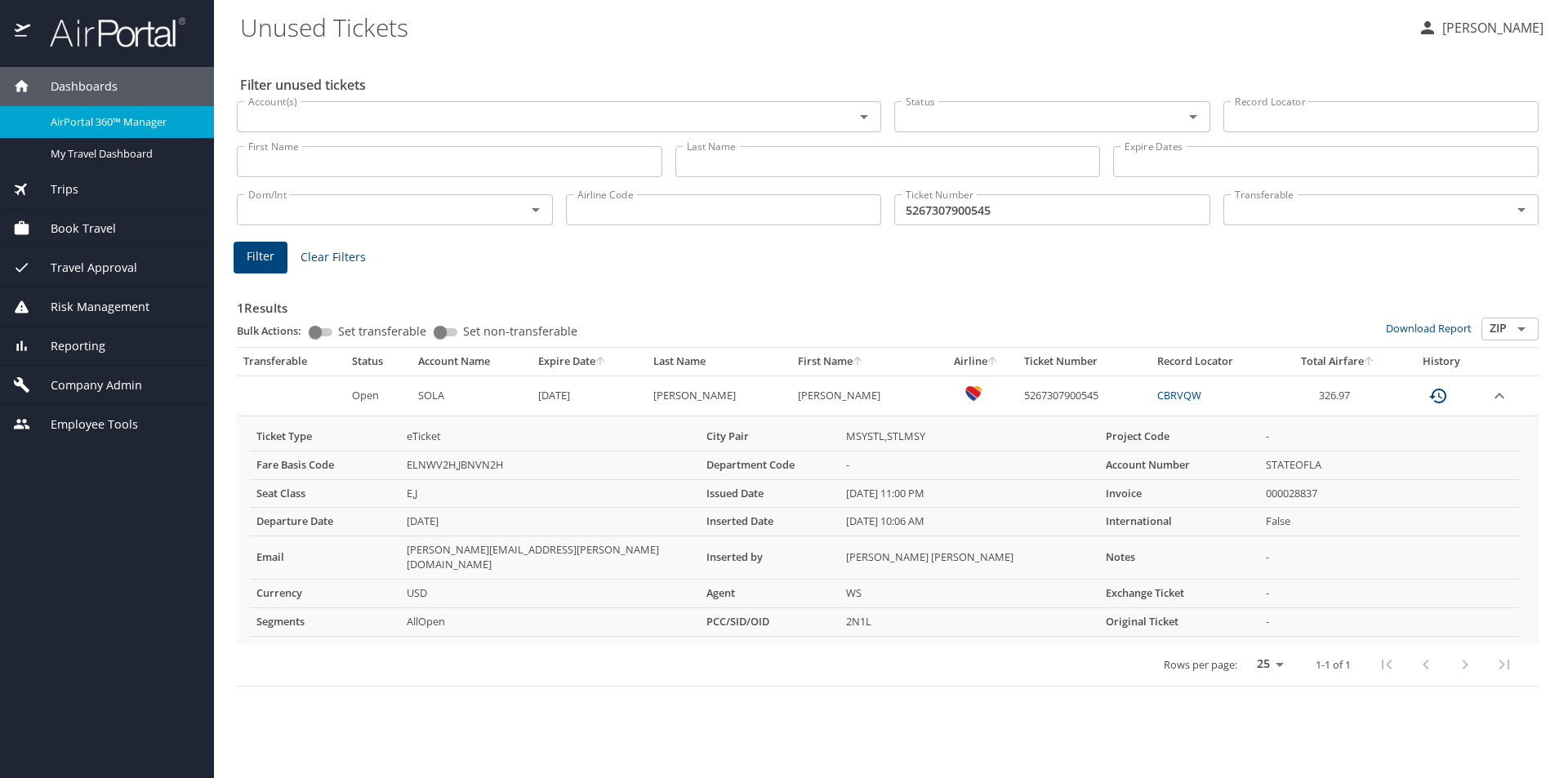
click at [104, 179] on div "Trips" at bounding box center [107, 190] width 214 height 40
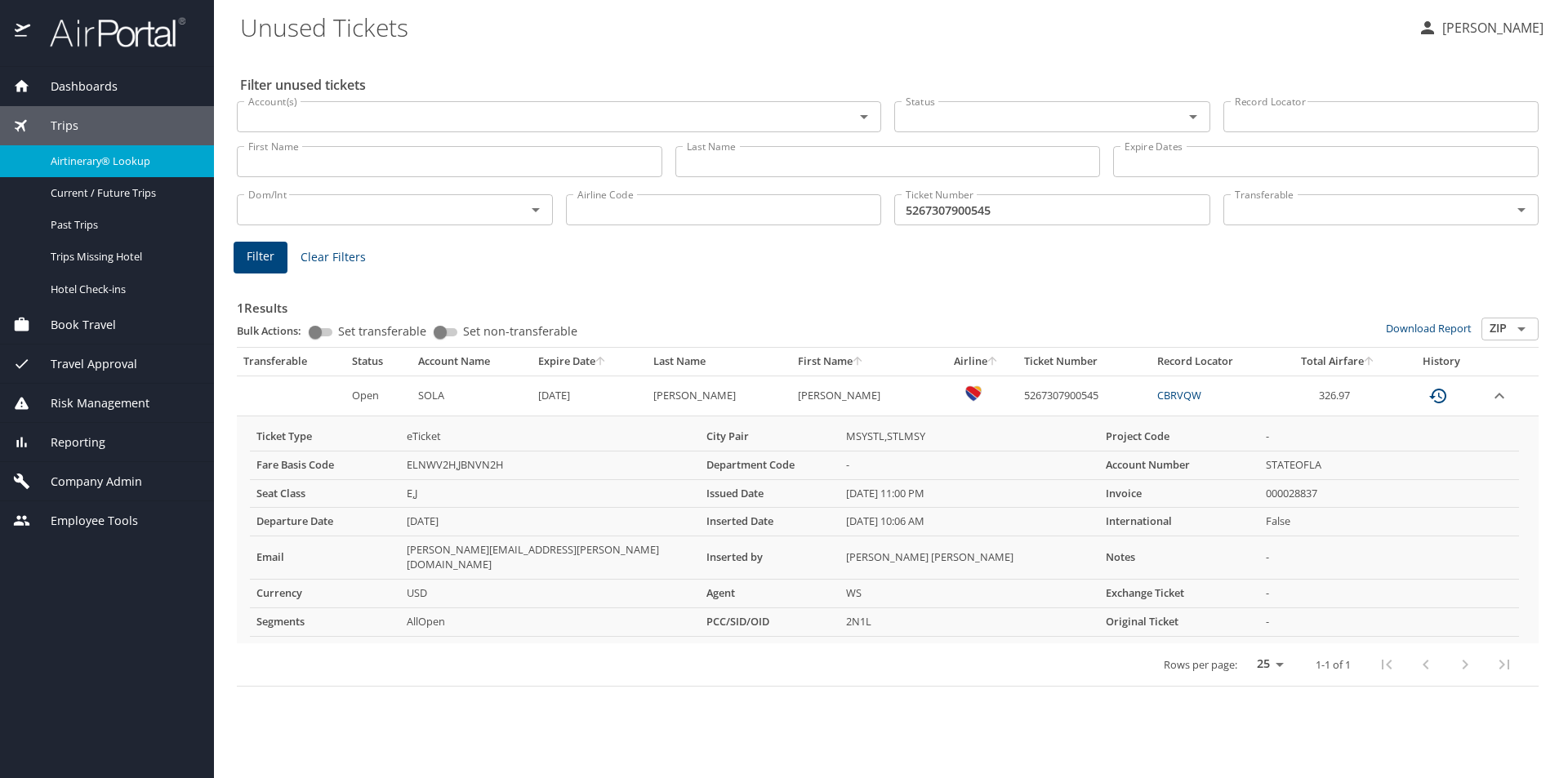
click at [107, 161] on span "Airtinerary® Lookup" at bounding box center [123, 161] width 144 height 15
